Goal: Check status: Check status

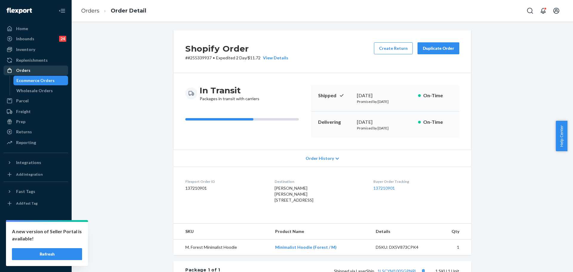
scroll to position [130, 0]
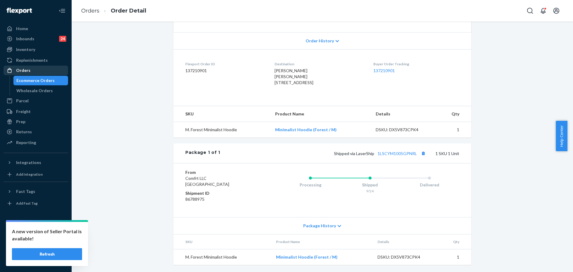
click at [27, 73] on div "Orders" at bounding box center [23, 70] width 14 height 6
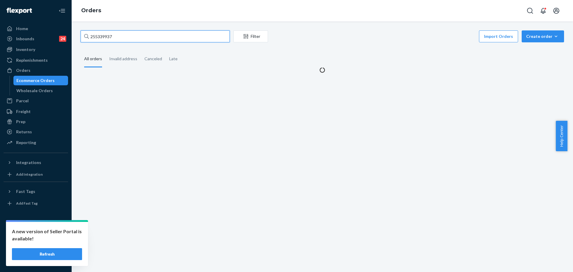
click at [148, 41] on input "255339937" at bounding box center [155, 36] width 149 height 12
click at [145, 41] on input "255339937" at bounding box center [155, 36] width 149 height 12
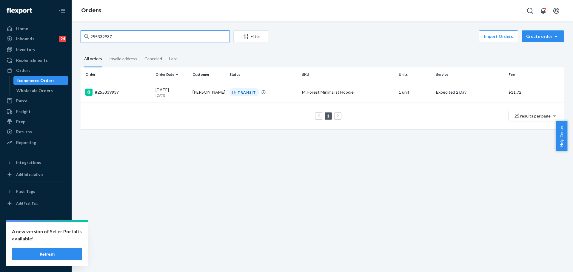
paste input "123432"
type input "255123432"
click at [162, 89] on div "[DATE] [DATE]" at bounding box center [171, 92] width 32 height 11
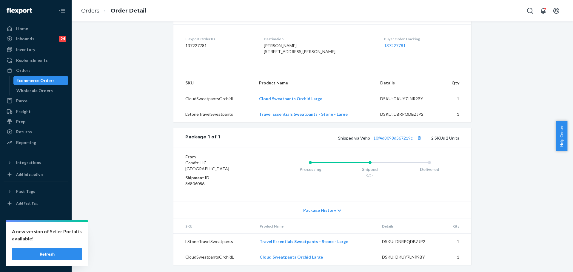
scroll to position [155, 0]
click at [394, 137] on link "10f4d8098d567219c" at bounding box center [392, 137] width 39 height 5
click at [32, 73] on div "Orders" at bounding box center [35, 70] width 63 height 8
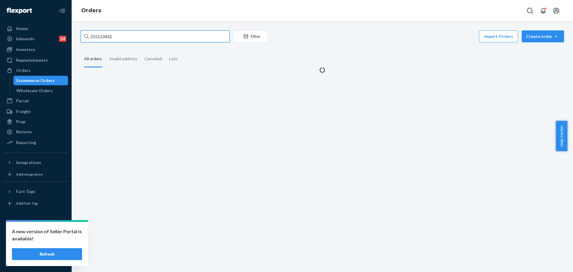
click at [132, 37] on input "255123432" at bounding box center [155, 36] width 149 height 12
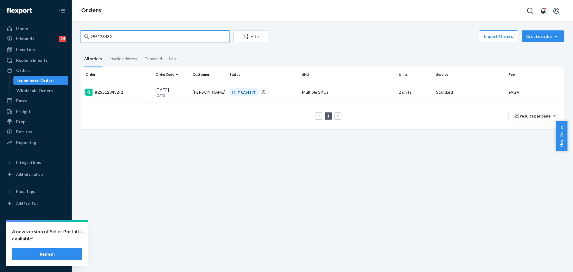
paste input "035968"
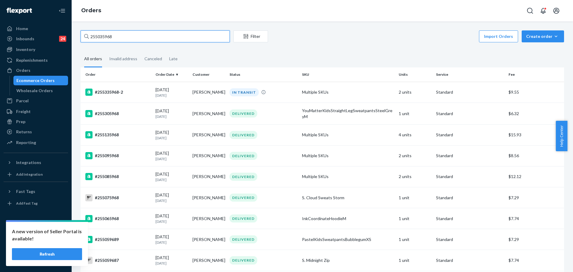
type input "255035968"
click at [151, 93] on td "#255335968-2" at bounding box center [117, 92] width 73 height 21
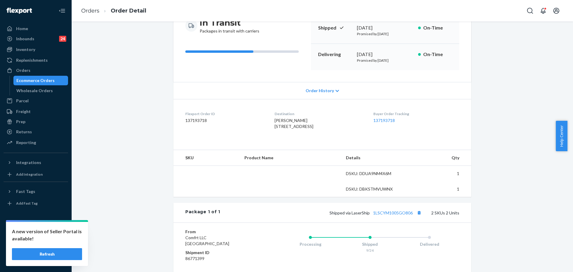
scroll to position [112, 0]
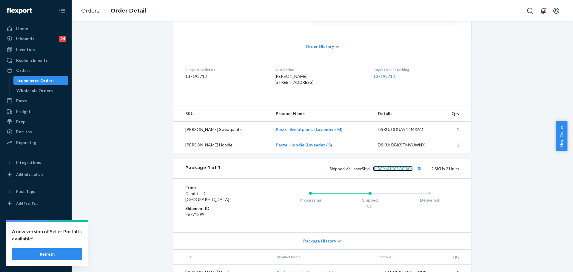
click at [390, 171] on link "1LSCYM1005GO806" at bounding box center [393, 168] width 40 height 5
drag, startPoint x: 23, startPoint y: 69, endPoint x: 71, endPoint y: 82, distance: 49.7
click at [23, 70] on div "Orders" at bounding box center [23, 70] width 14 height 6
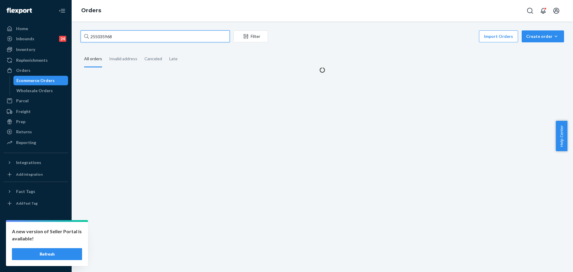
click at [115, 34] on input "255035968" at bounding box center [155, 36] width 149 height 12
paste input "350503"
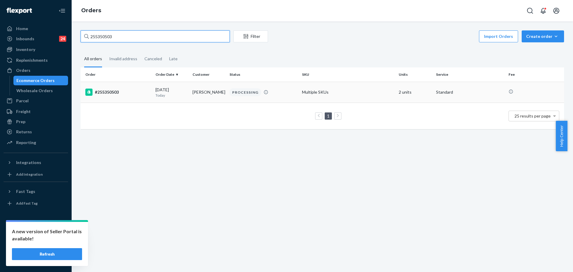
type input "255350503"
click at [131, 97] on td "#255350503" at bounding box center [117, 92] width 73 height 21
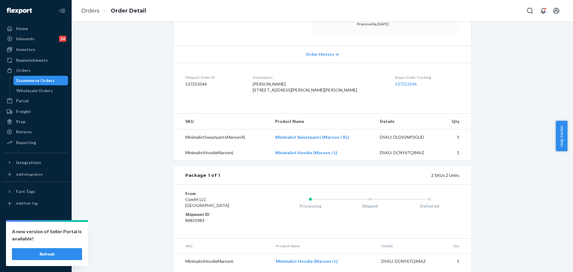
scroll to position [136, 0]
